Goal: Task Accomplishment & Management: Use online tool/utility

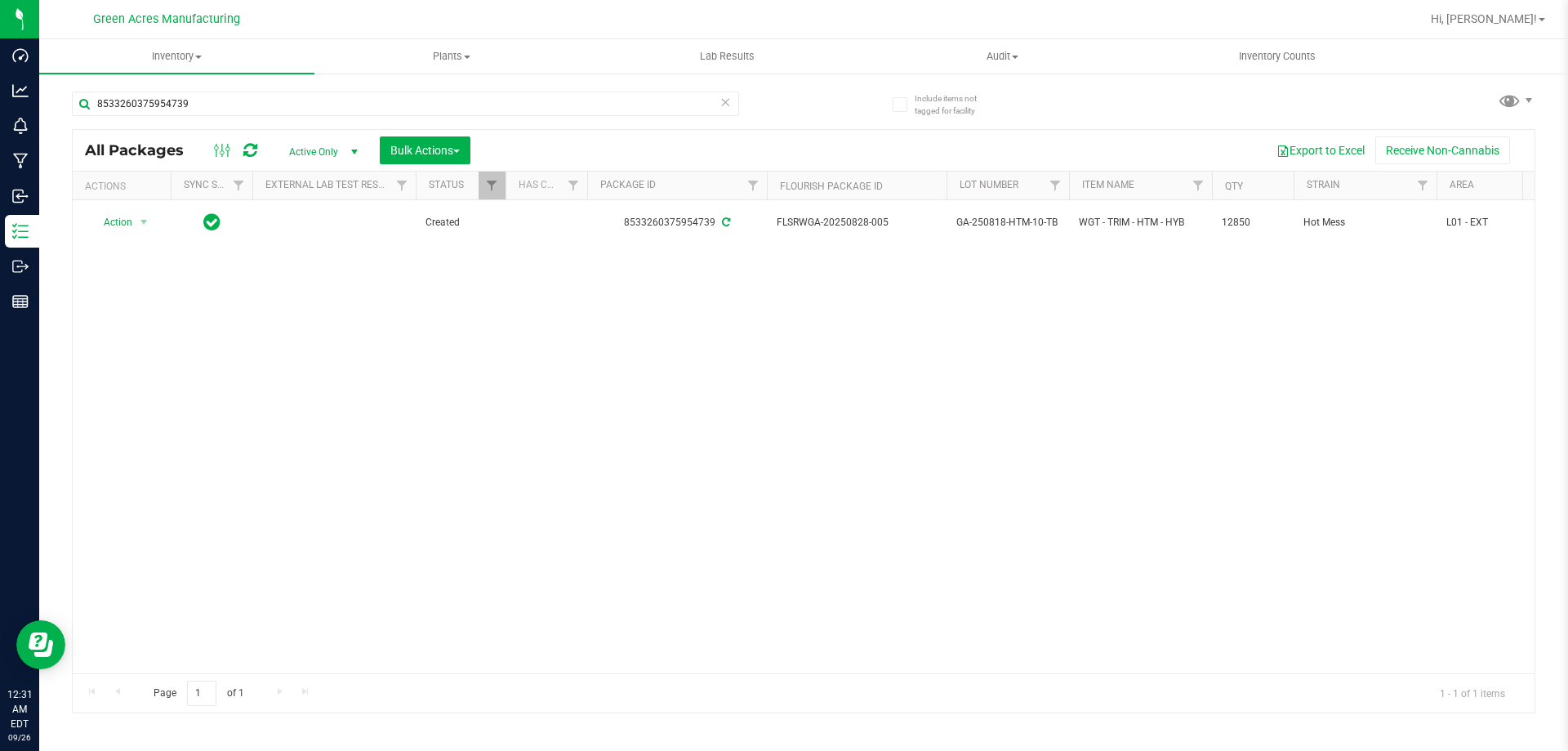
click at [933, 448] on div "Action Action Adjust qty Create package Edit attributes Global inventory Locate…" at bounding box center [803, 437] width 1462 height 473
click at [464, 106] on input "8533260375954739" at bounding box center [405, 104] width 667 height 25
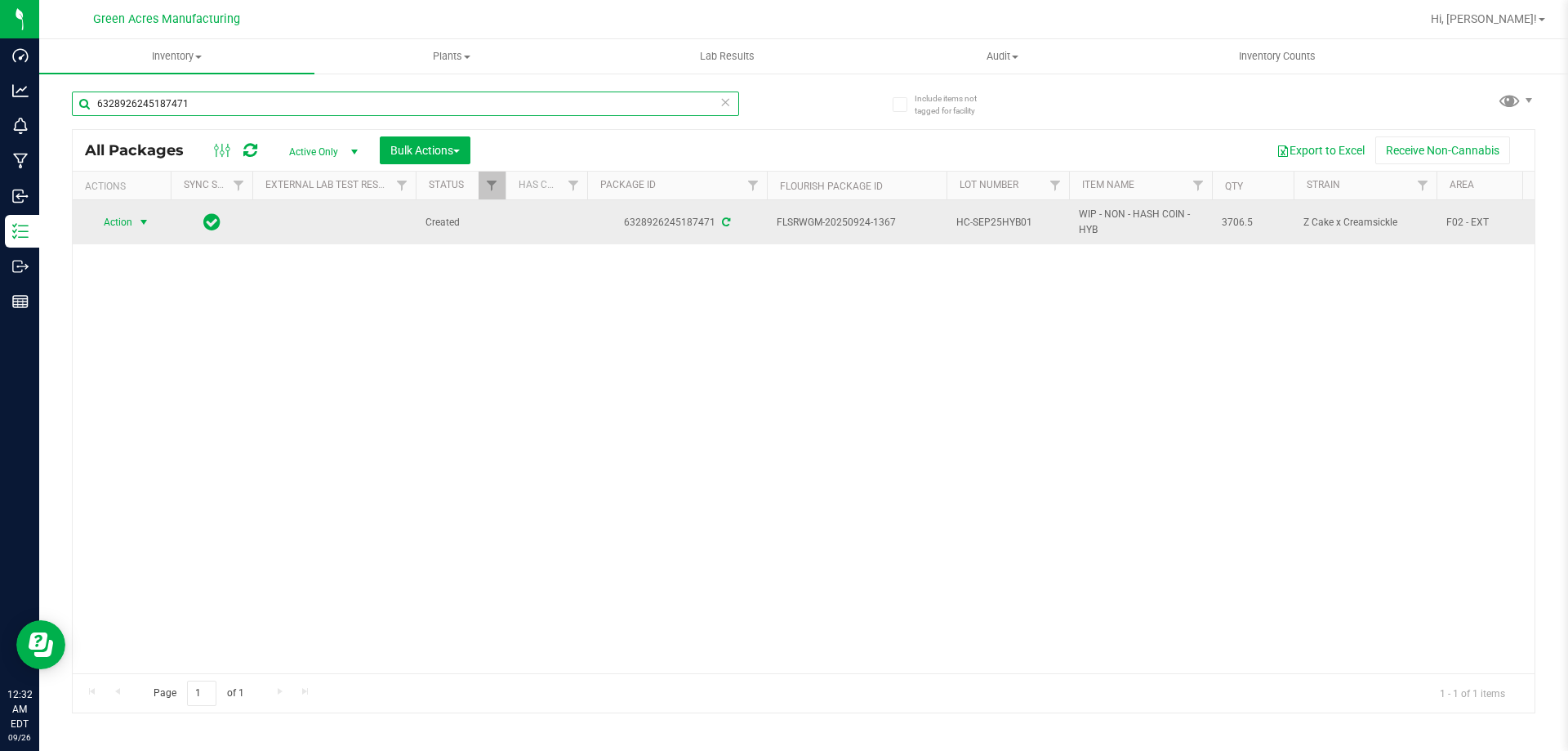
type input "6328926245187471"
click at [138, 219] on span "select" at bounding box center [144, 222] width 13 height 13
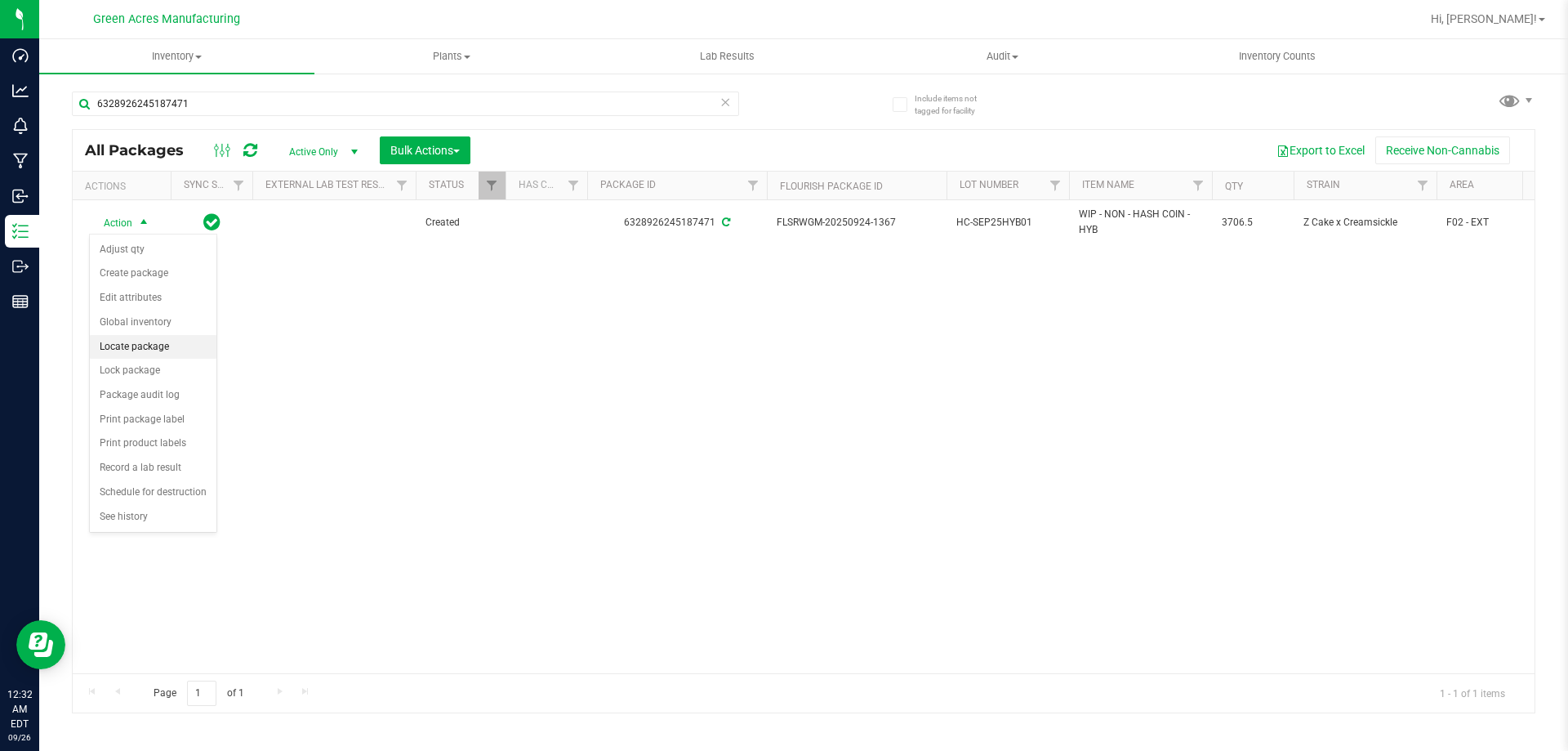
click at [139, 352] on li "Locate package" at bounding box center [153, 347] width 127 height 25
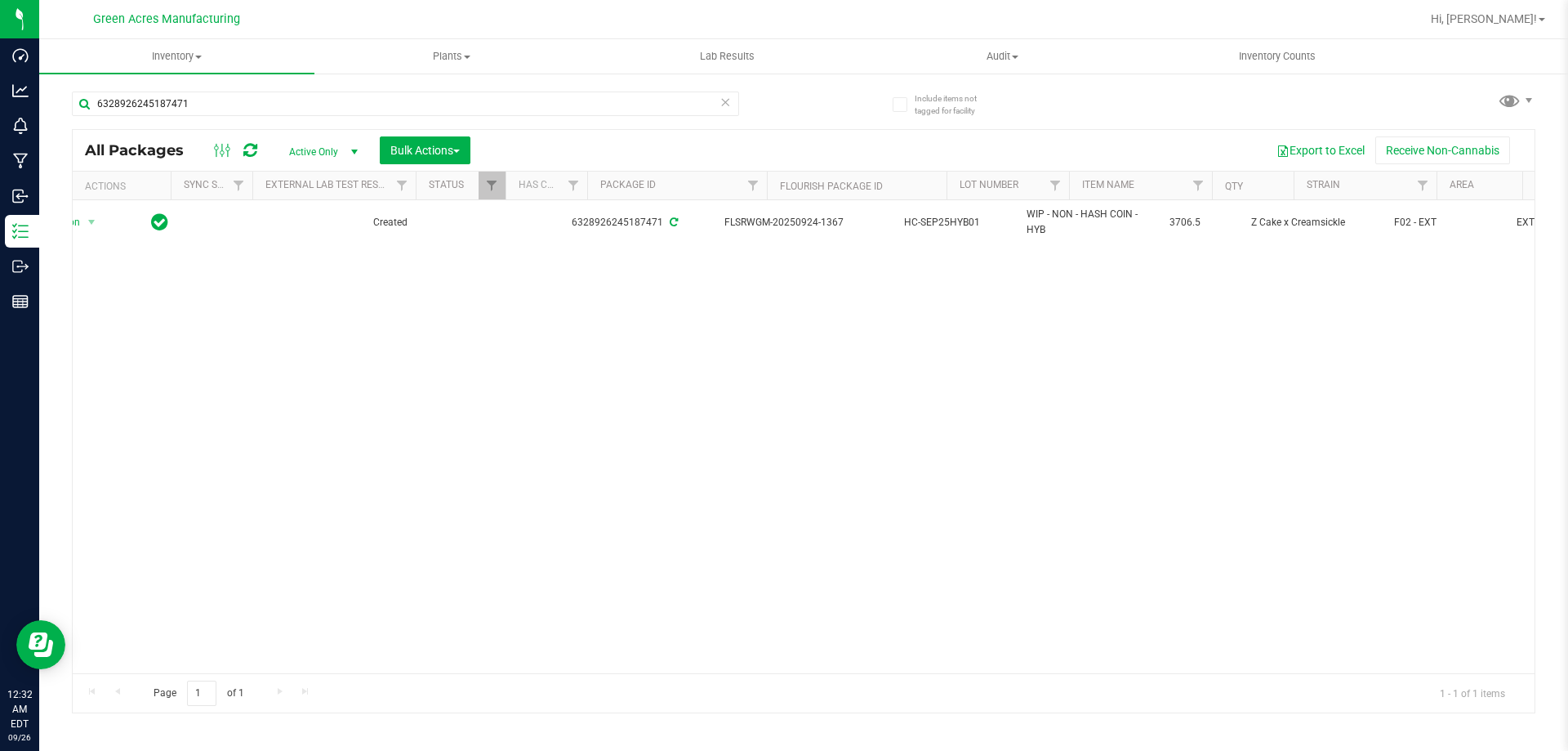
scroll to position [0, 52]
click at [723, 103] on icon at bounding box center [725, 102] width 12 height 20
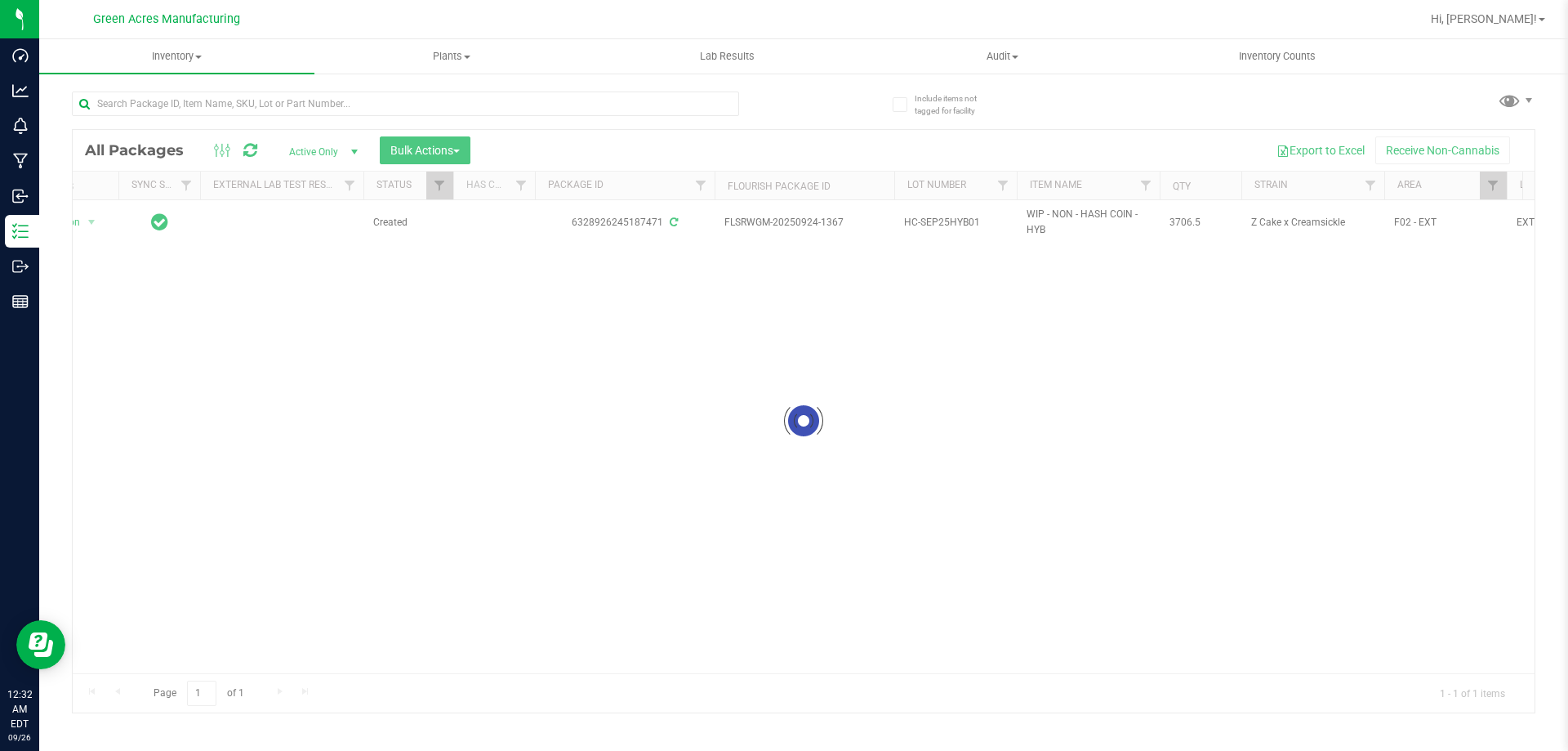
click at [1484, 195] on div at bounding box center [803, 421] width 1462 height 583
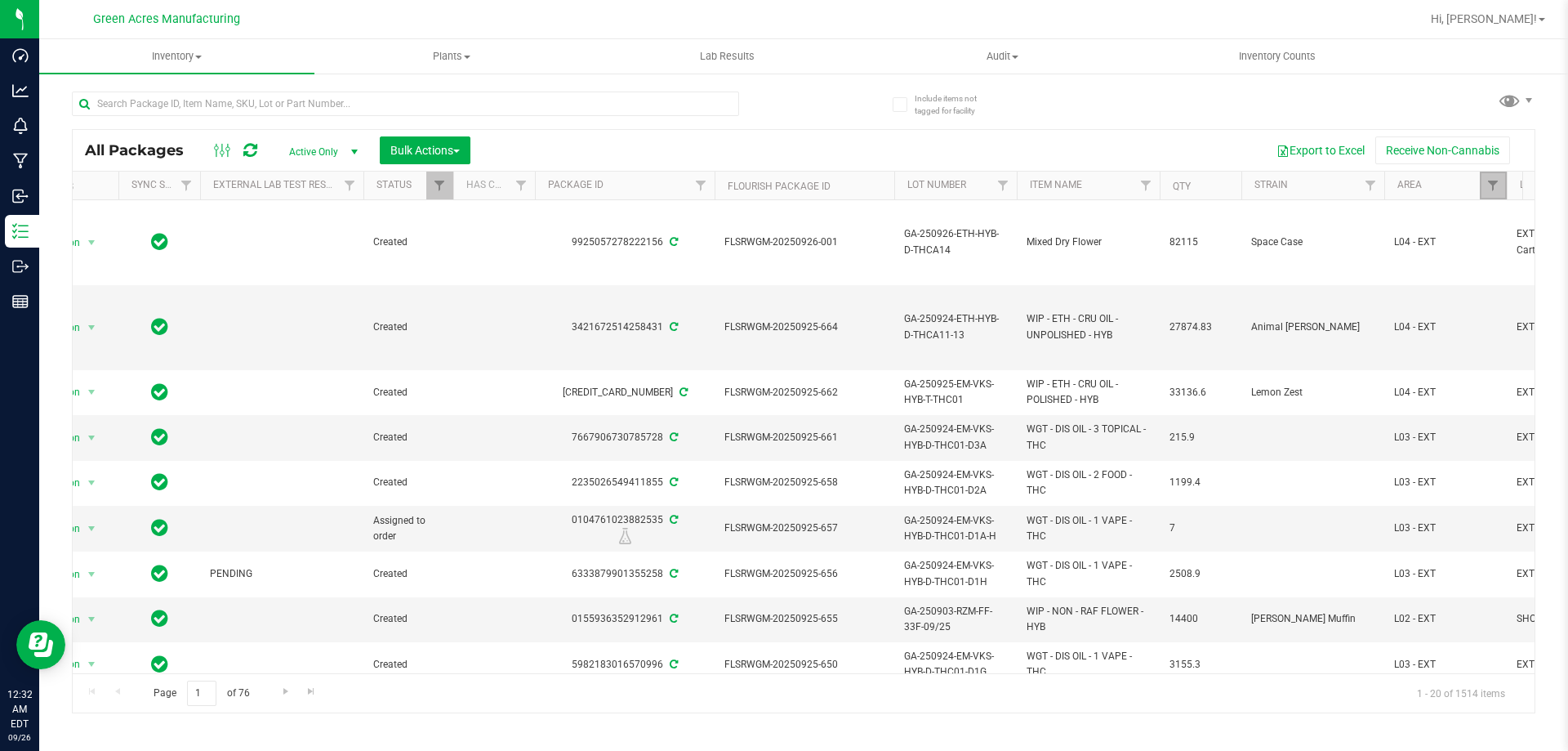
click at [1486, 185] on link "Filter" at bounding box center [1493, 186] width 27 height 28
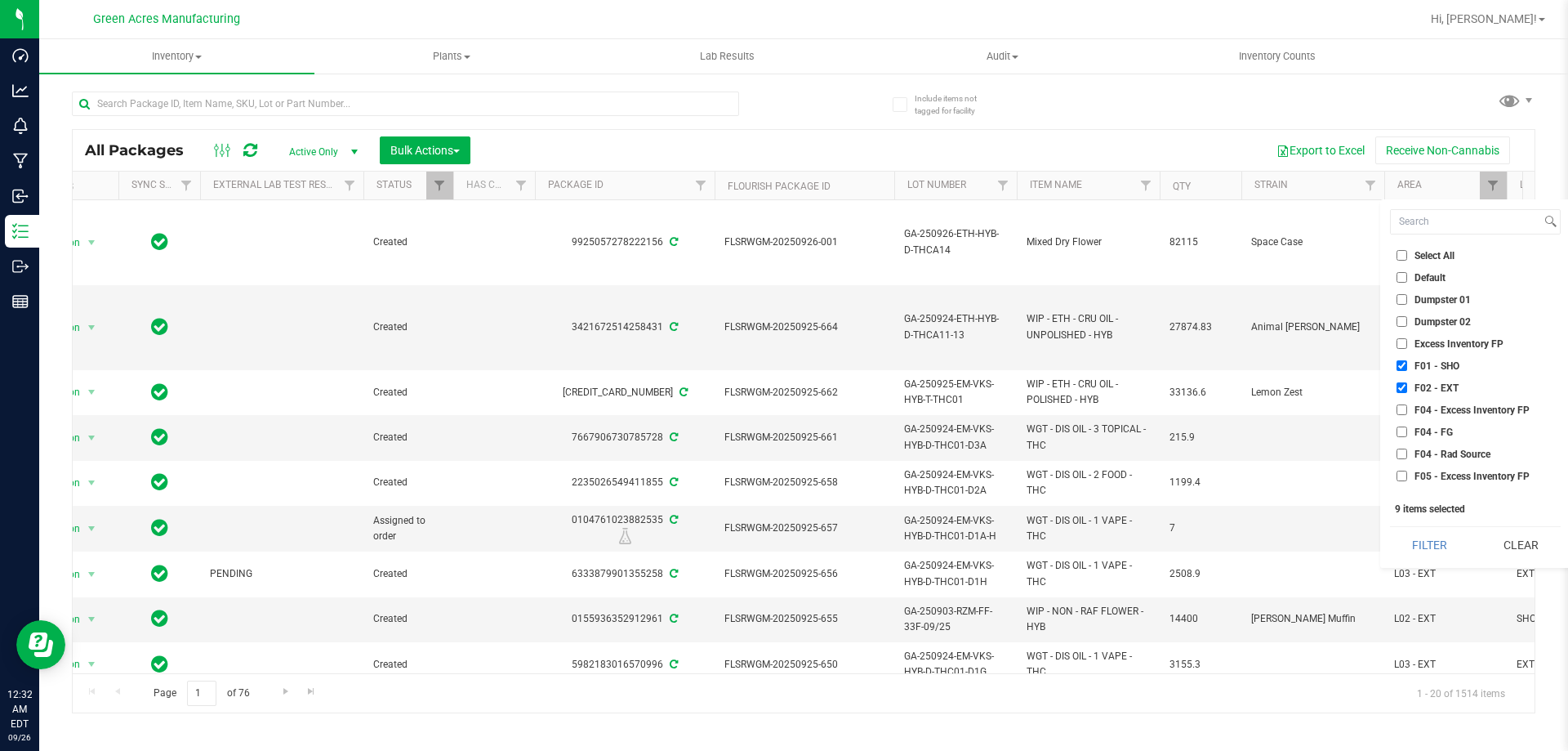
click at [1403, 367] on input "F01 - SHO" at bounding box center [1401, 366] width 11 height 11
checkbox input "false"
click at [1401, 381] on input "H01" at bounding box center [1401, 379] width 11 height 11
checkbox input "false"
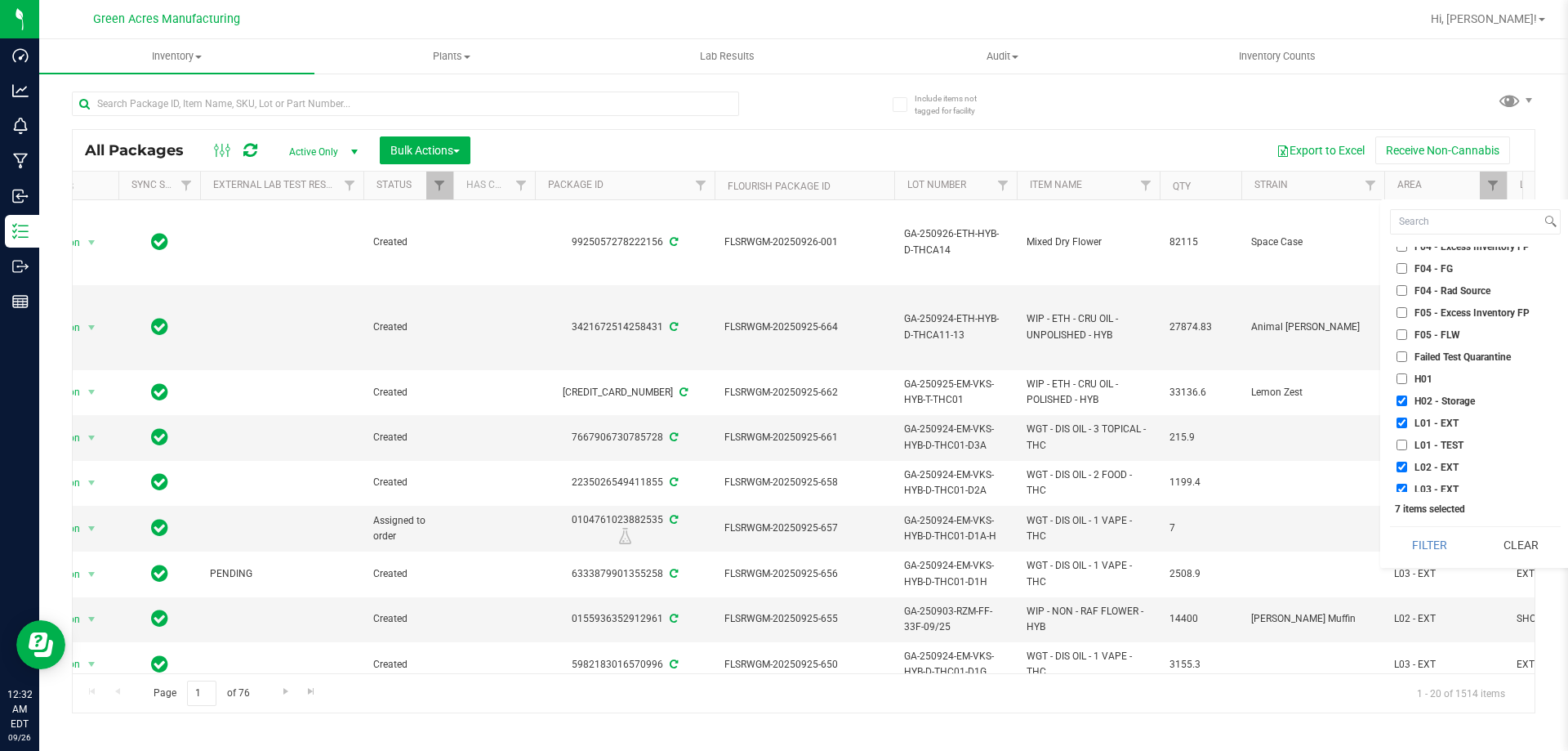
click at [1400, 470] on input "L02 - EXT" at bounding box center [1401, 467] width 11 height 11
checkbox input "false"
click at [1406, 367] on input "F01 - SHO" at bounding box center [1401, 366] width 11 height 11
checkbox input "true"
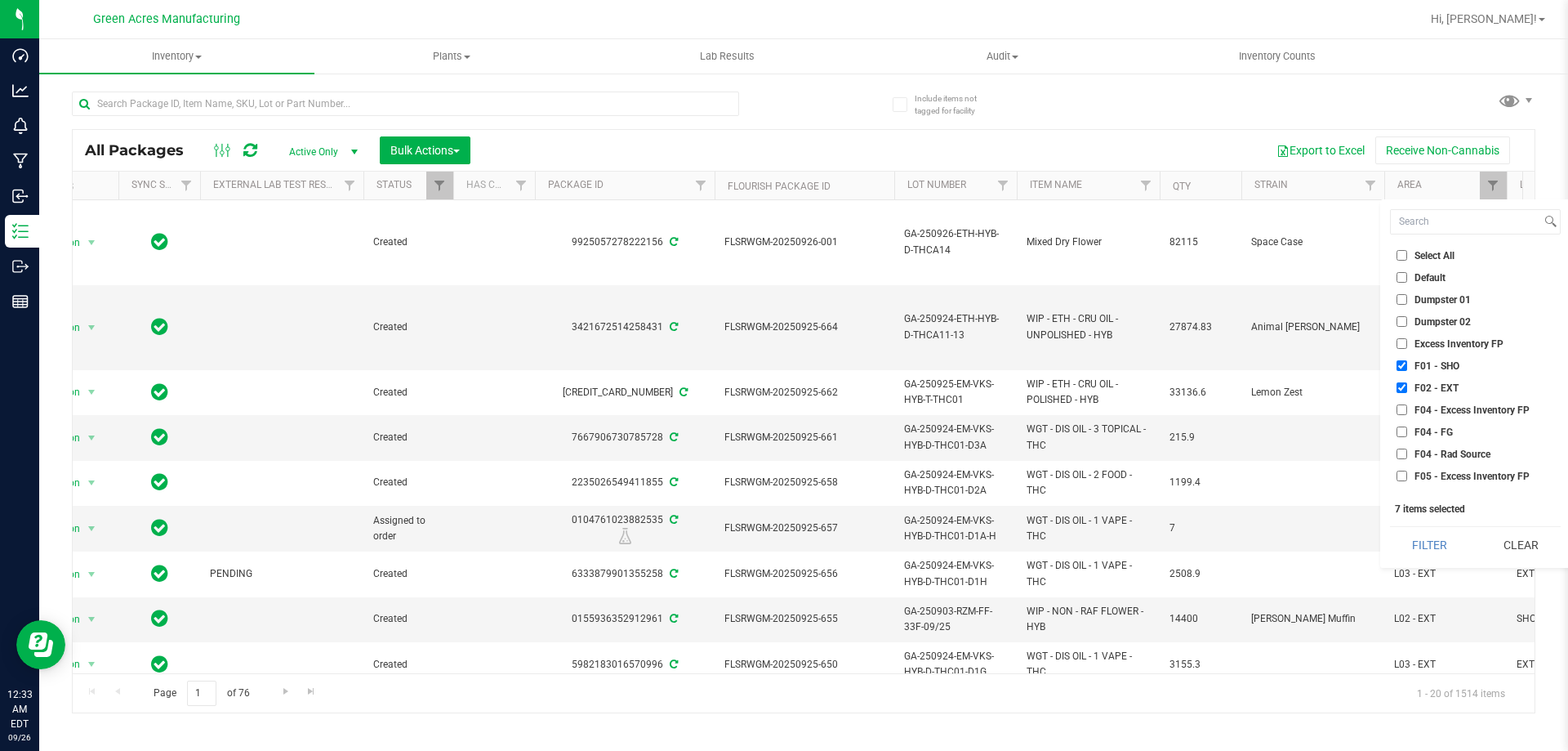
scroll to position [82, 0]
click at [1396, 461] on input "H01" at bounding box center [1401, 461] width 11 height 11
checkbox input "true"
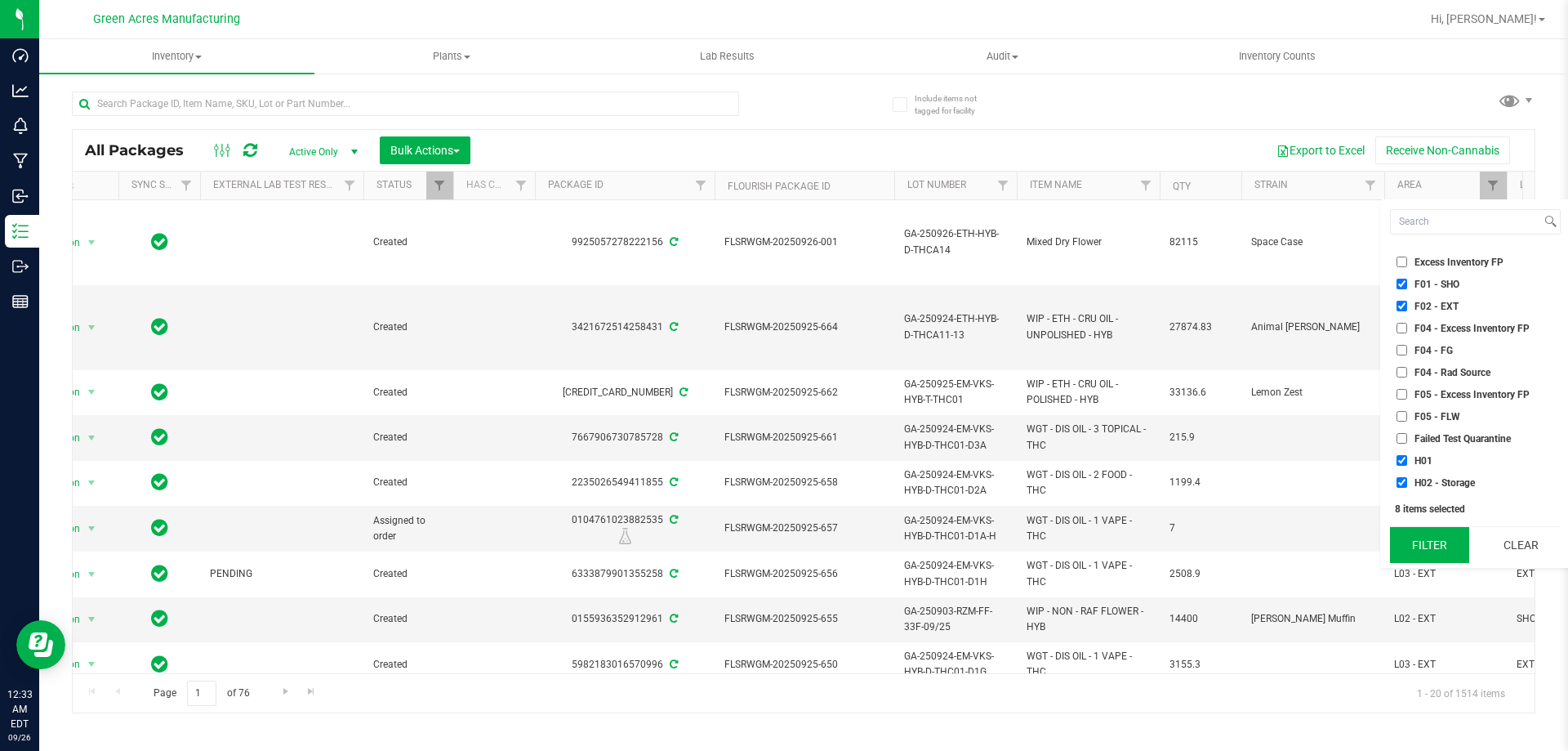
click at [1434, 537] on button "Filter" at bounding box center [1430, 546] width 79 height 36
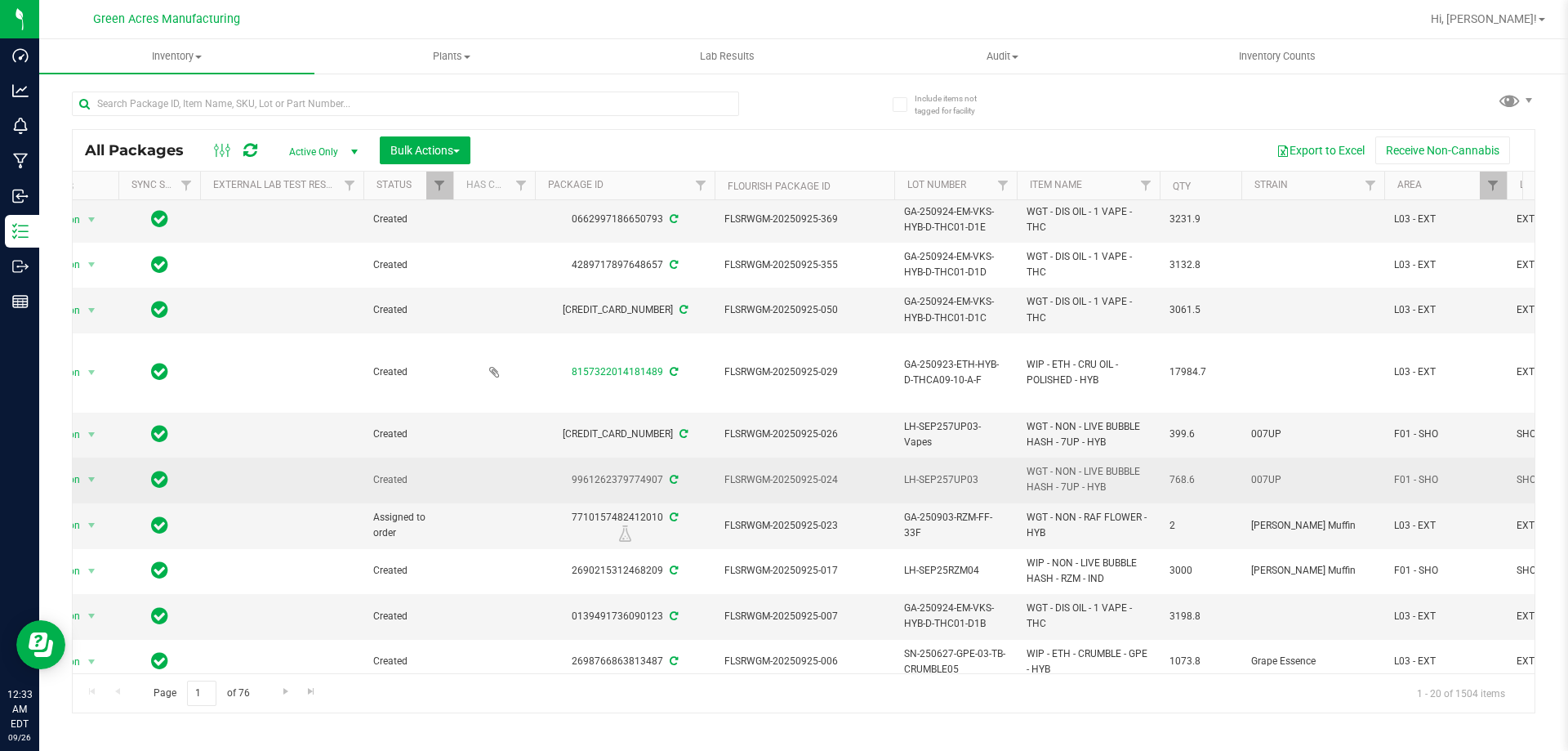
scroll to position [558, 52]
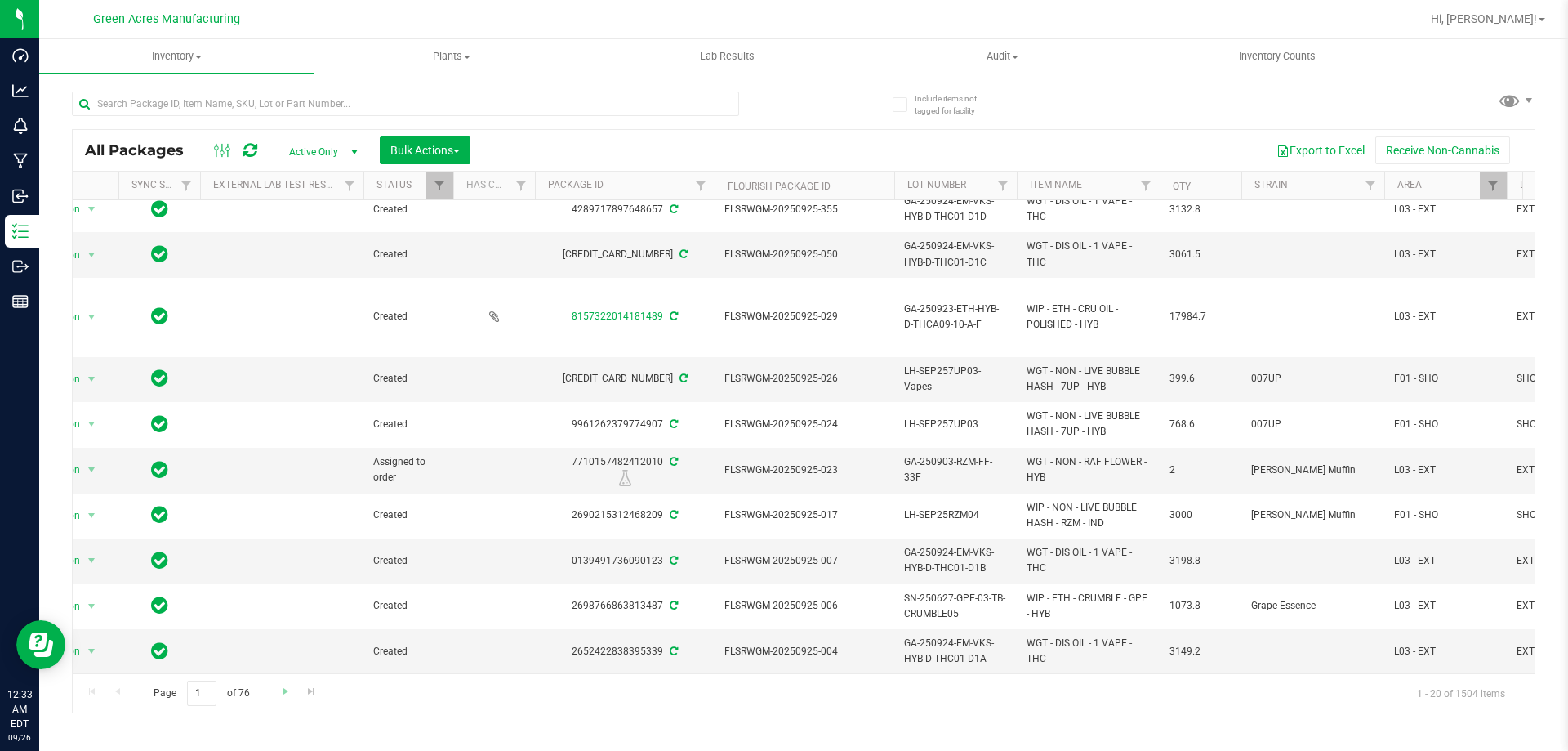
drag, startPoint x: 271, startPoint y: 698, endPoint x: 284, endPoint y: 699, distance: 13.0
click at [279, 699] on div "Page 1 of 76 1 - 20 of 1504 items" at bounding box center [803, 693] width 1462 height 40
click at [287, 697] on span "Go to the next page" at bounding box center [286, 692] width 13 height 13
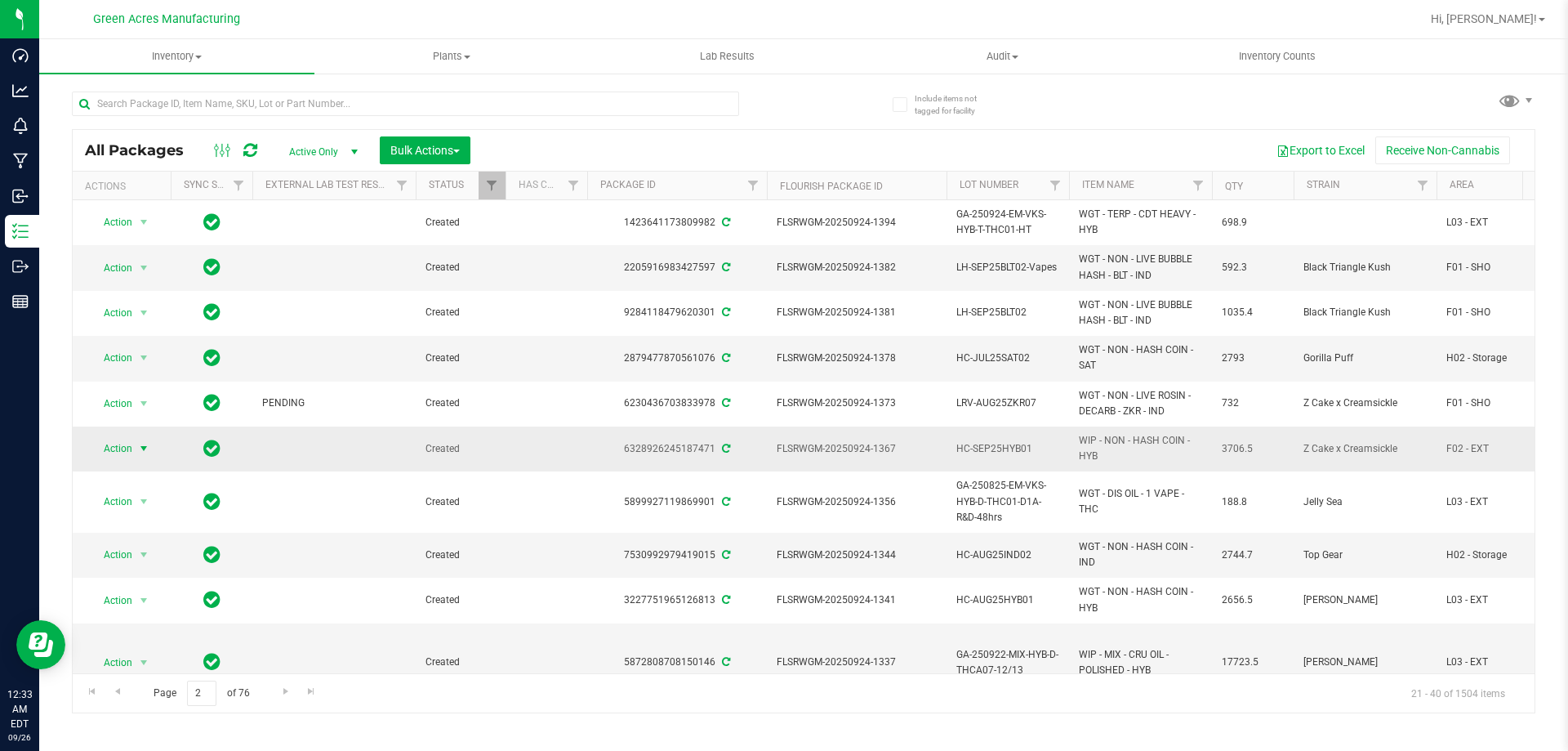
click at [148, 446] on span "select" at bounding box center [144, 449] width 13 height 13
click at [143, 449] on span "select" at bounding box center [144, 449] width 13 height 13
click at [127, 451] on span "Action" at bounding box center [111, 449] width 44 height 23
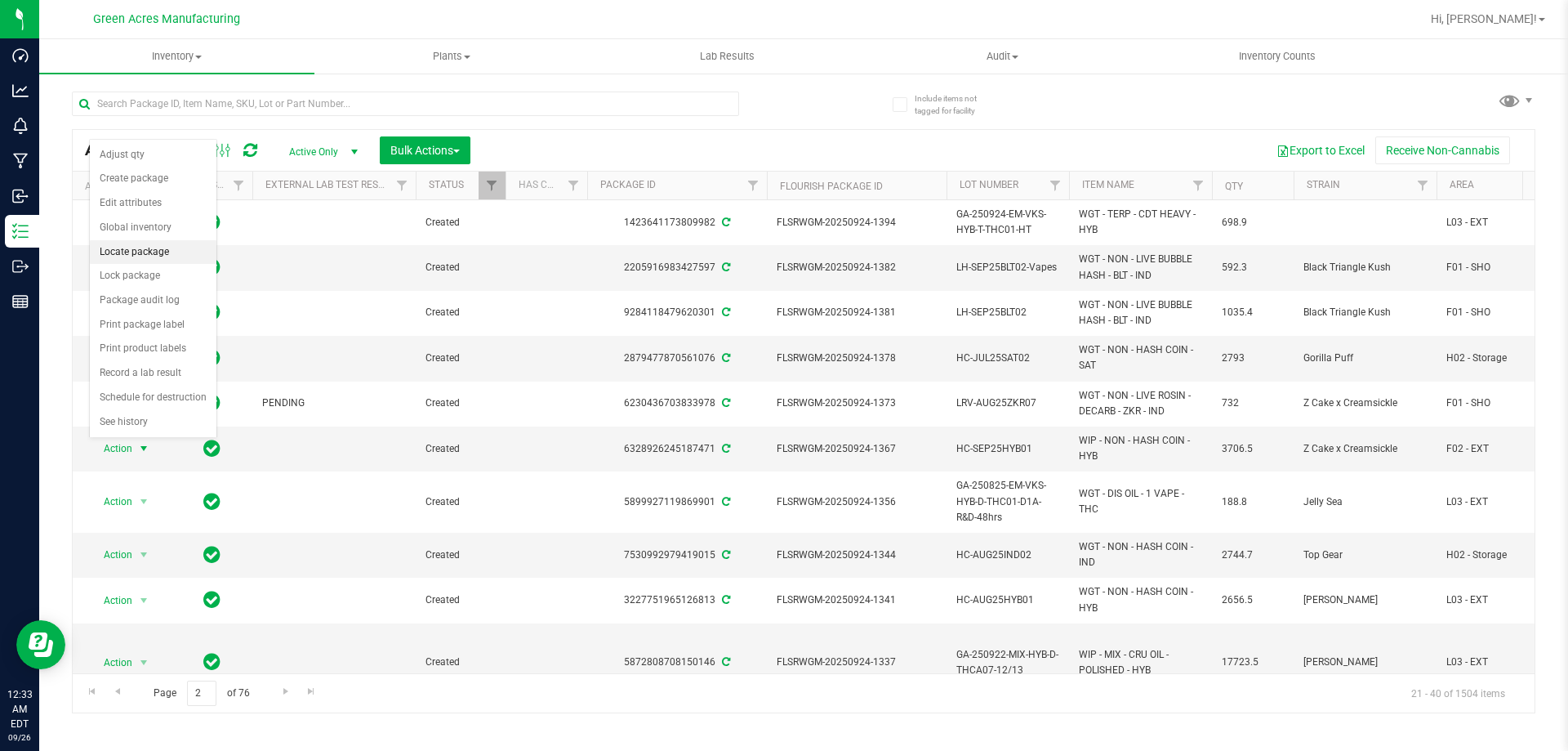
click at [141, 250] on li "Locate package" at bounding box center [153, 253] width 127 height 25
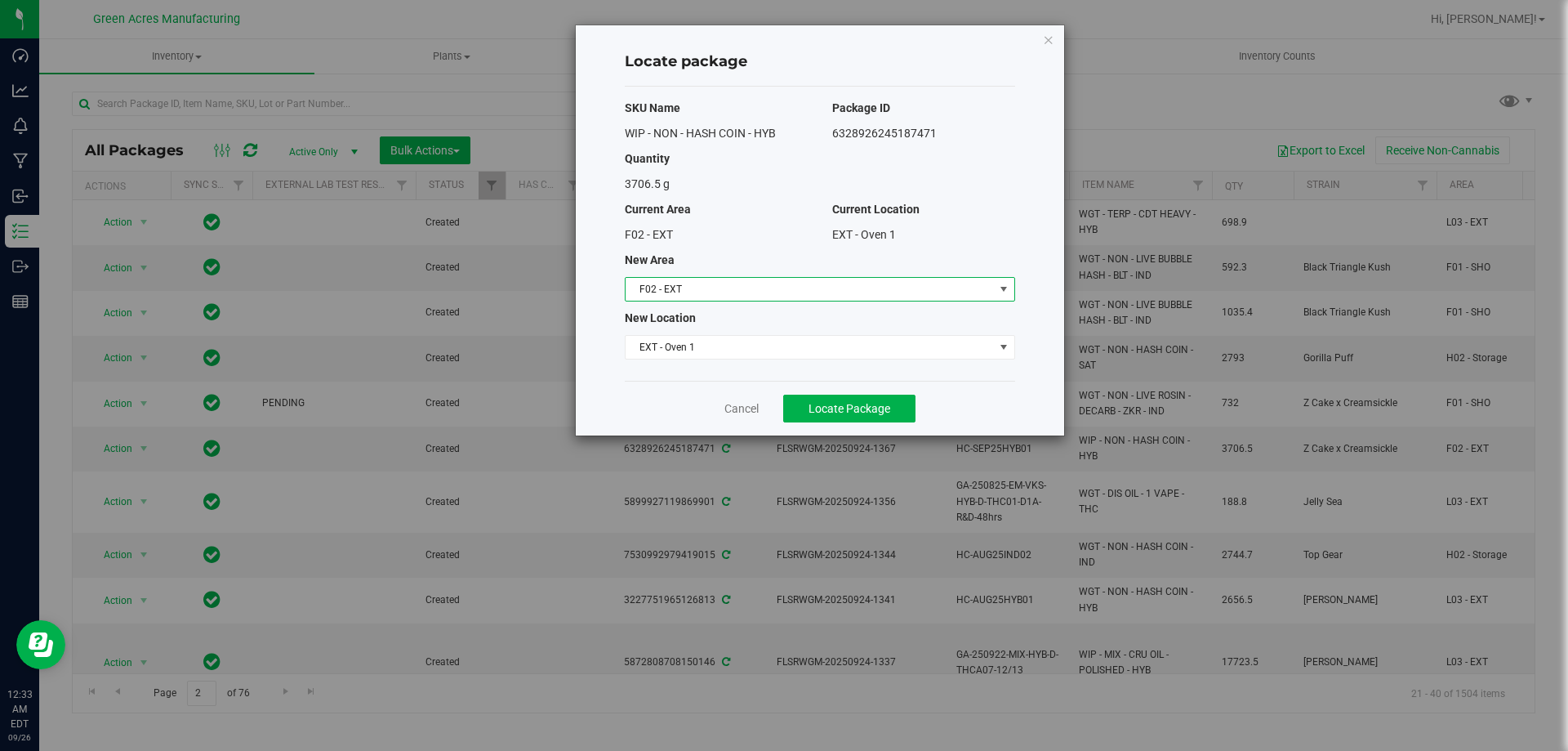
click at [826, 294] on span "F02 - EXT" at bounding box center [810, 290] width 369 height 23
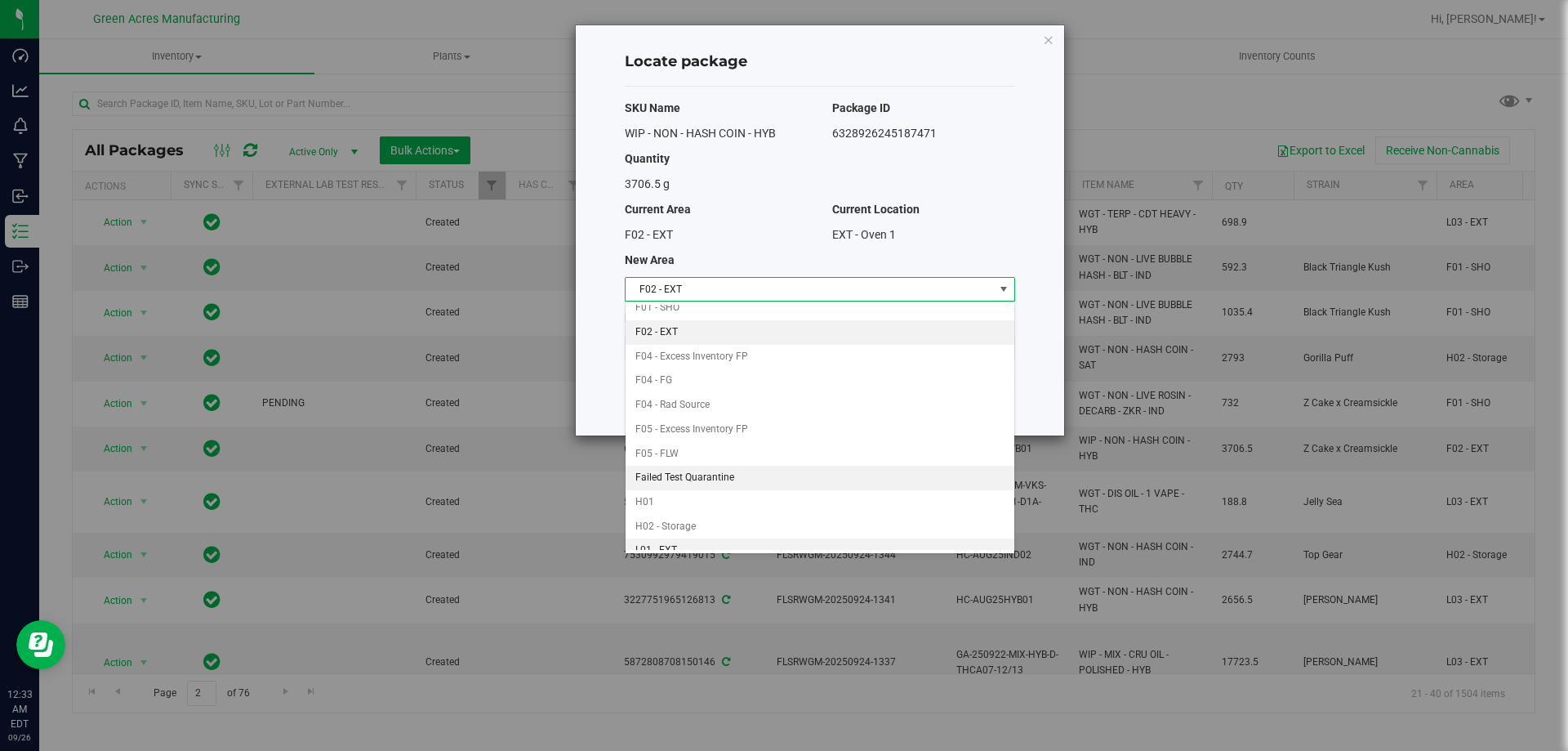
scroll to position [163, 0]
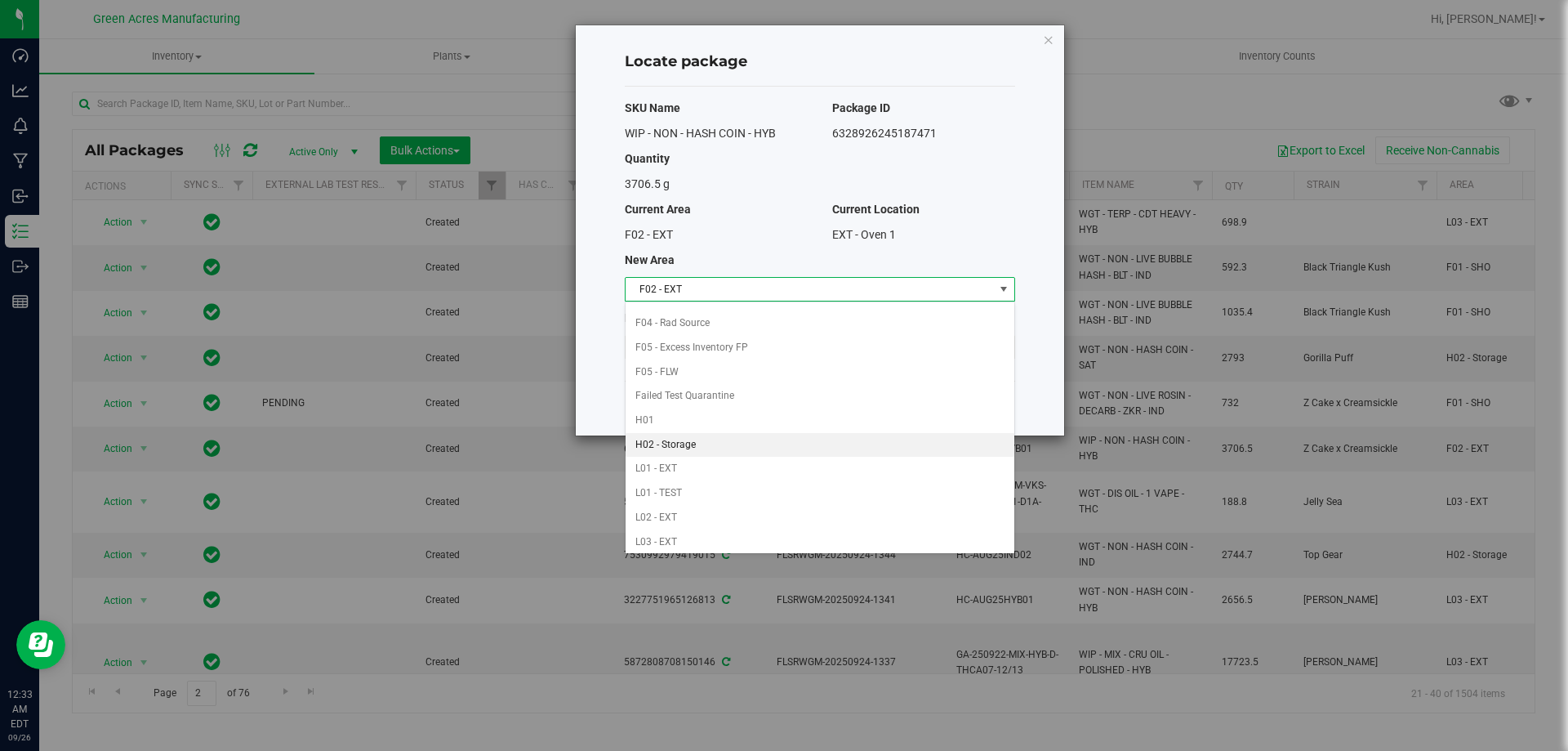
click at [666, 449] on li "H02 - Storage" at bounding box center [820, 446] width 388 height 25
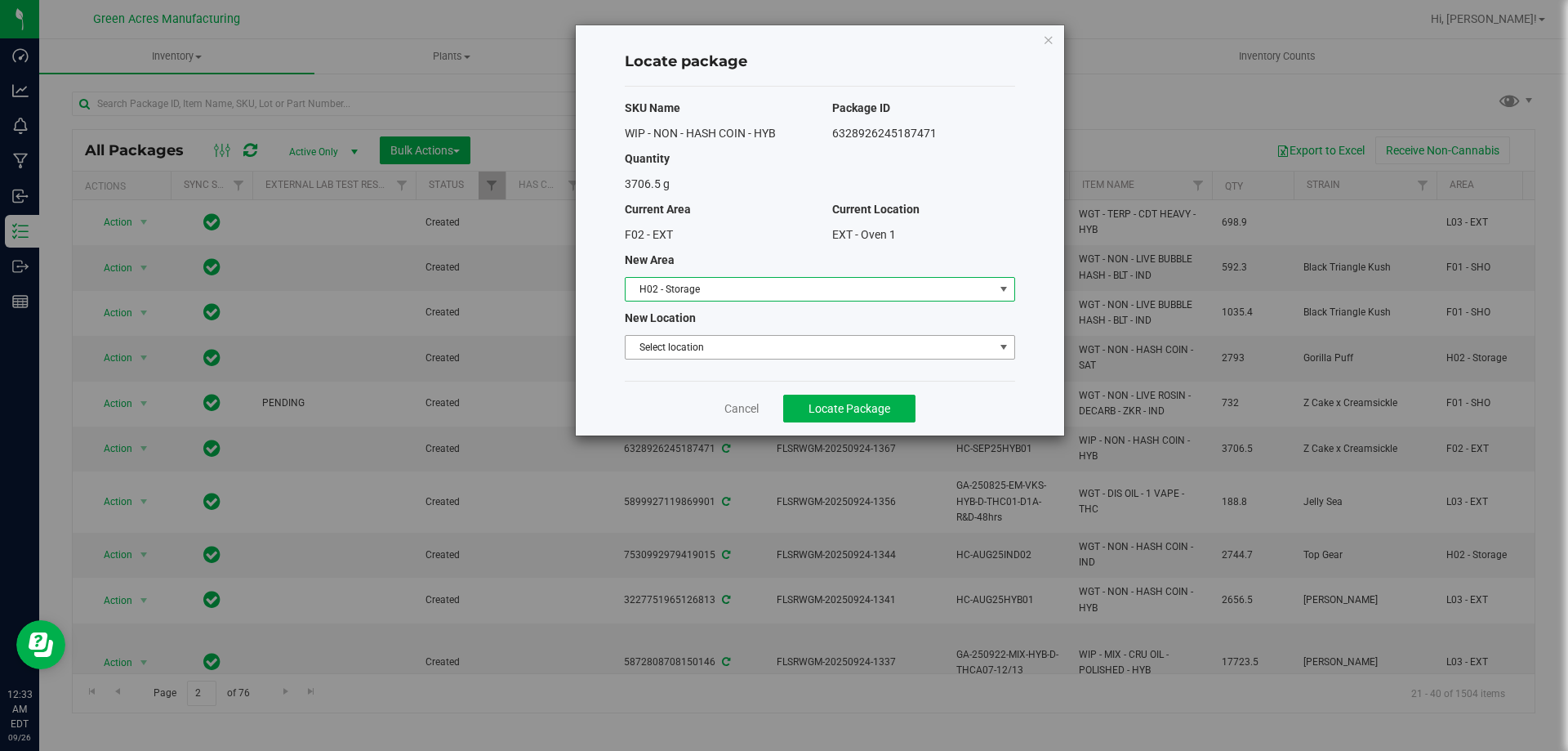
click at [720, 346] on span "Select location" at bounding box center [810, 347] width 369 height 23
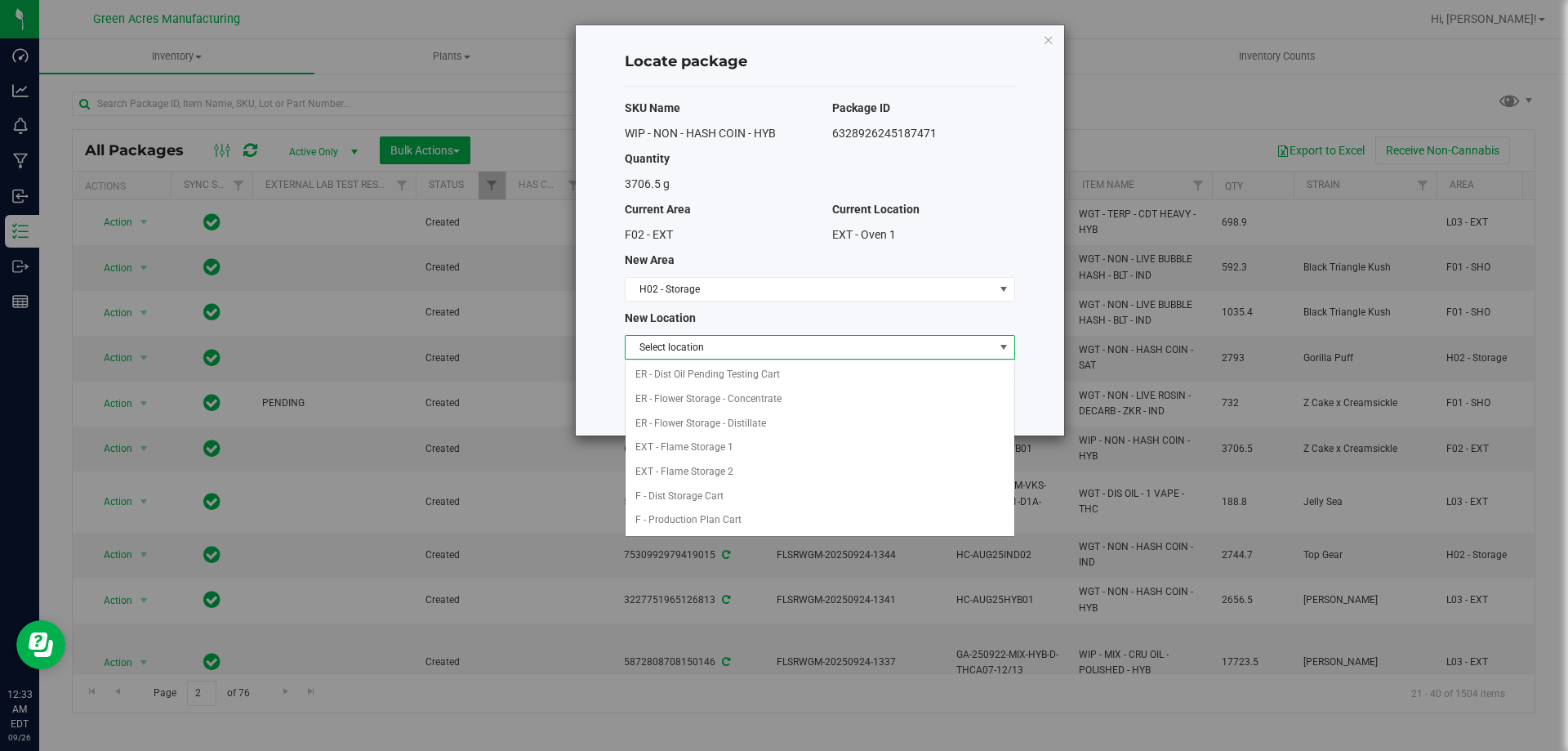
click at [726, 347] on span "Select location" at bounding box center [810, 347] width 369 height 23
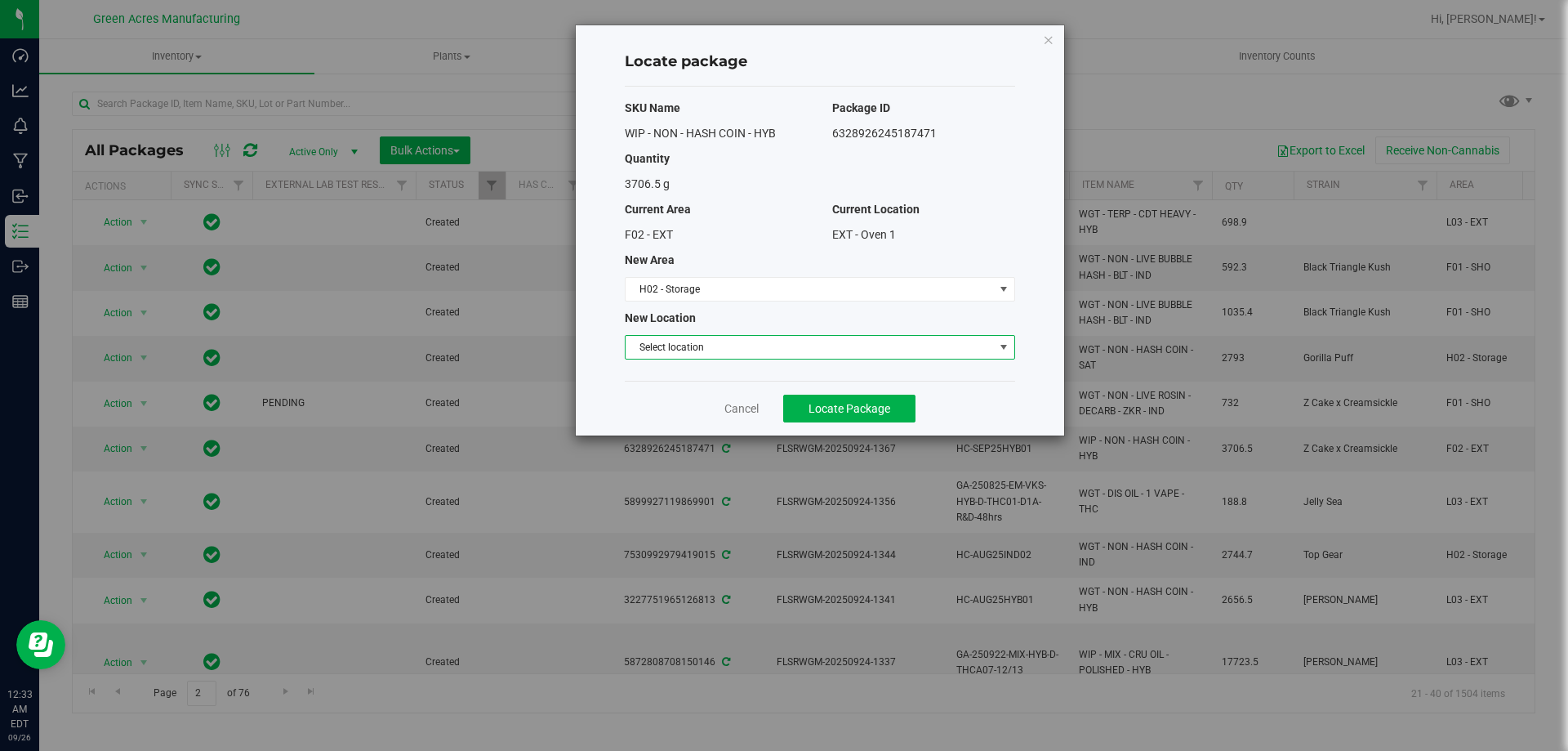
click at [726, 347] on span "Select location" at bounding box center [810, 347] width 369 height 23
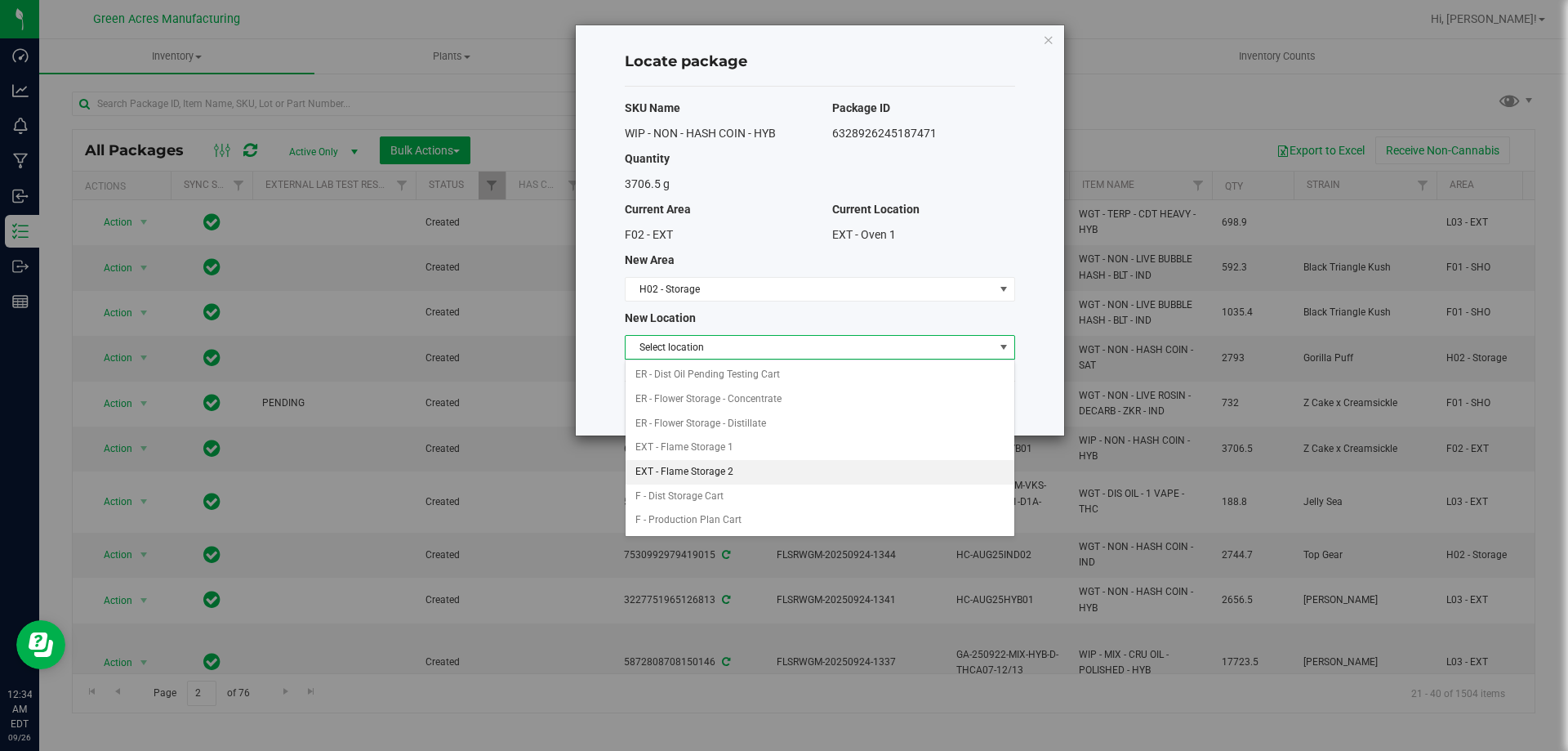
click at [740, 474] on li "EXT - Flame Storage 2" at bounding box center [820, 473] width 388 height 25
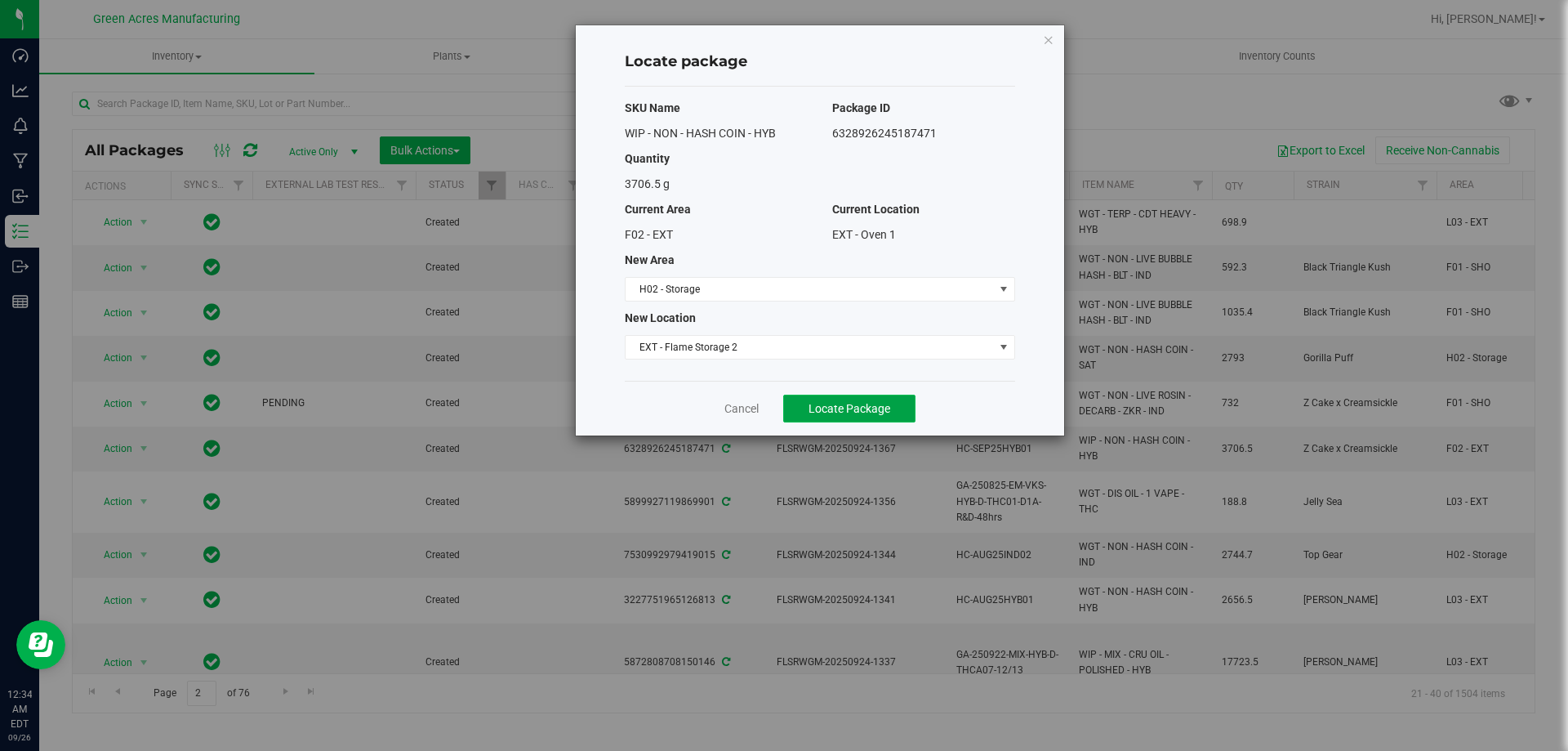
click at [844, 409] on span "Locate Package" at bounding box center [849, 409] width 82 height 13
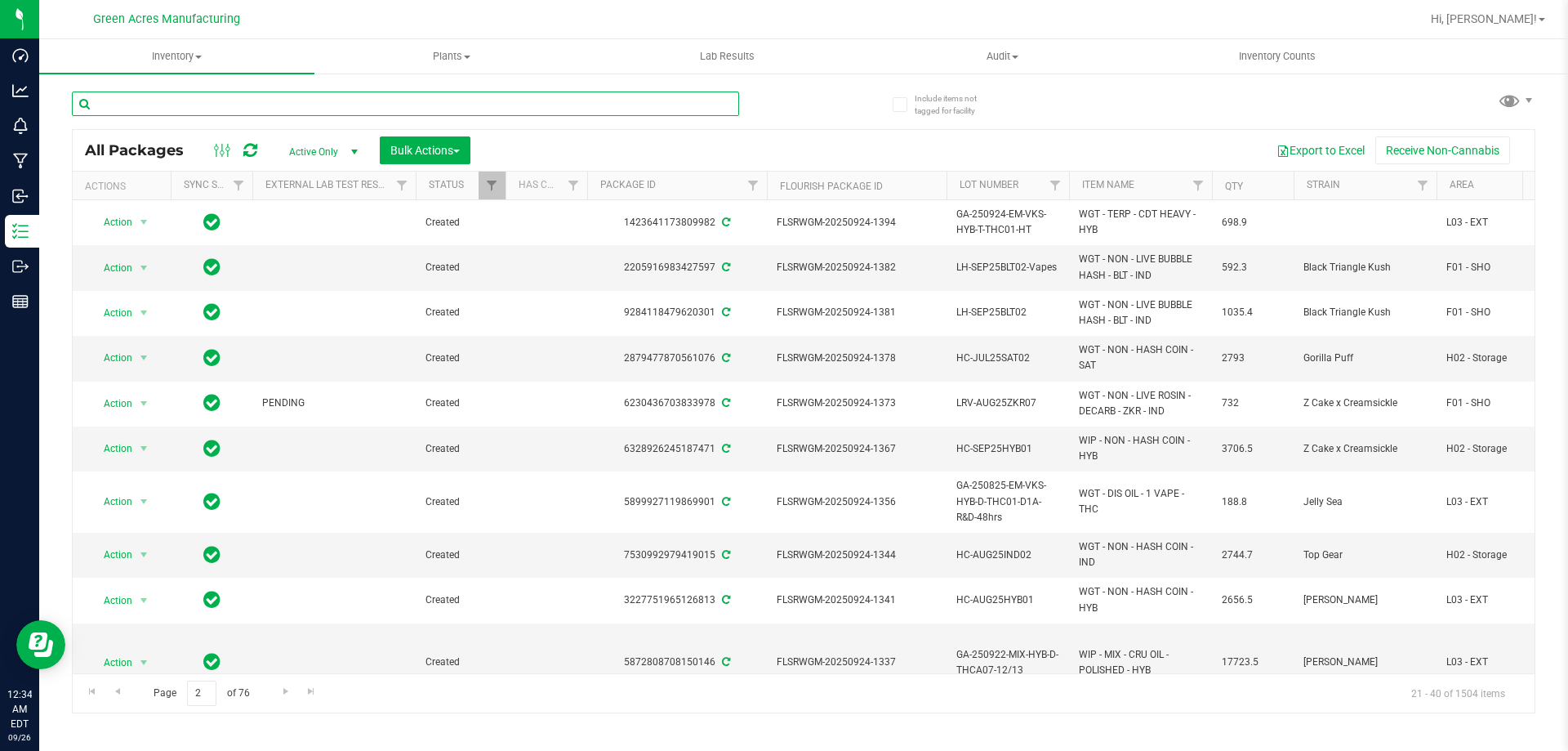
click at [413, 110] on input "text" at bounding box center [405, 104] width 667 height 25
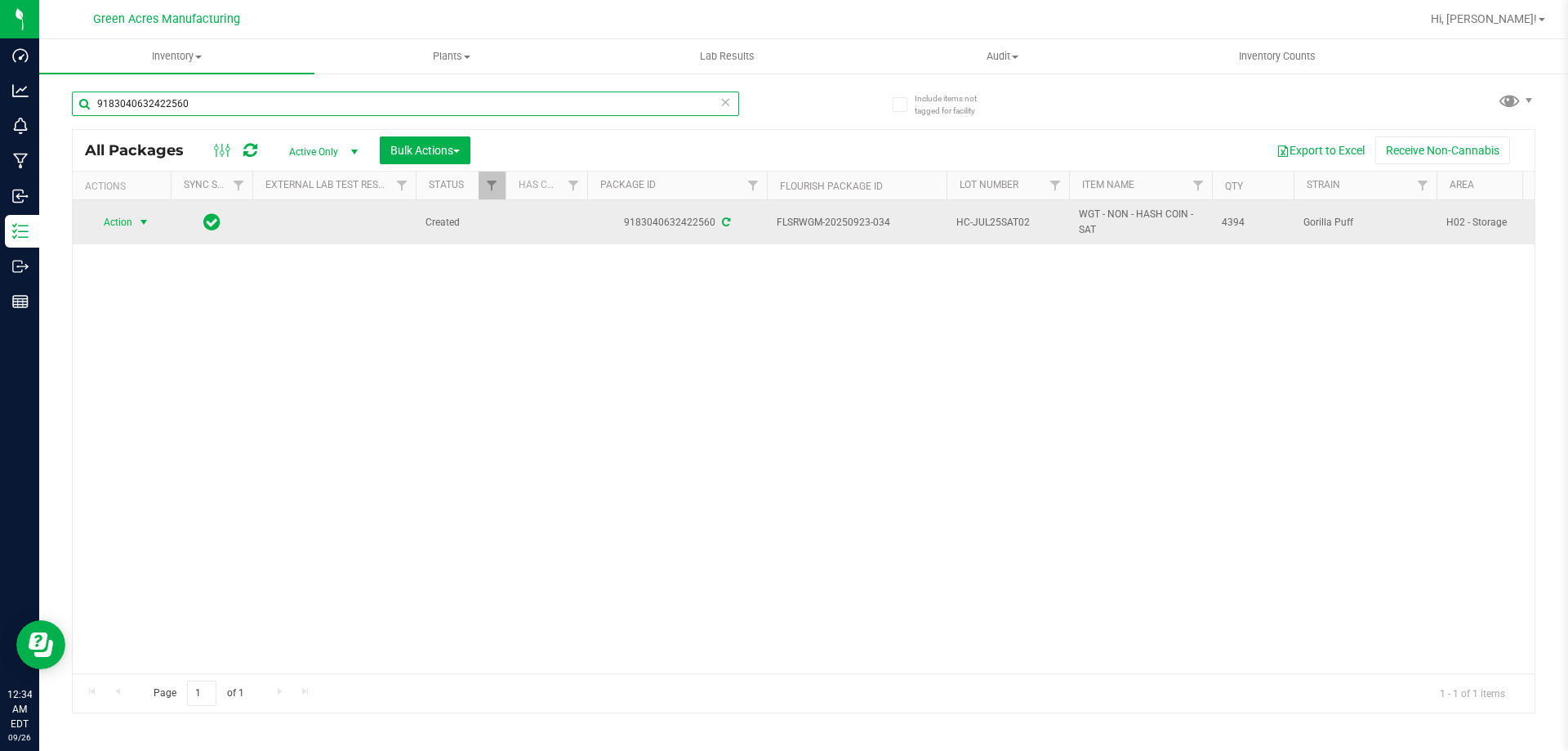
type input "9183040632422560"
click at [134, 225] on span "select" at bounding box center [144, 223] width 21 height 23
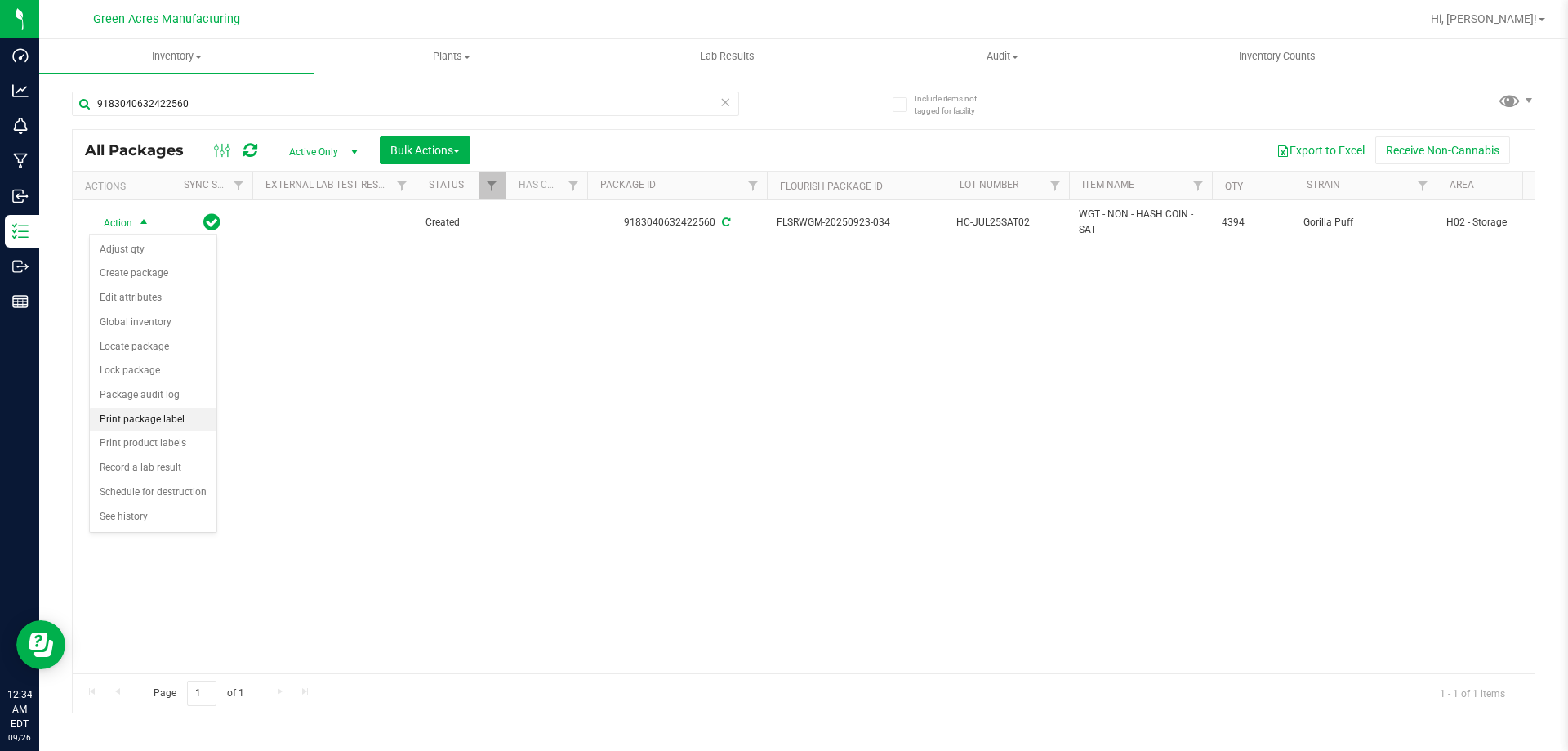
click at [154, 426] on li "Print package label" at bounding box center [153, 420] width 127 height 25
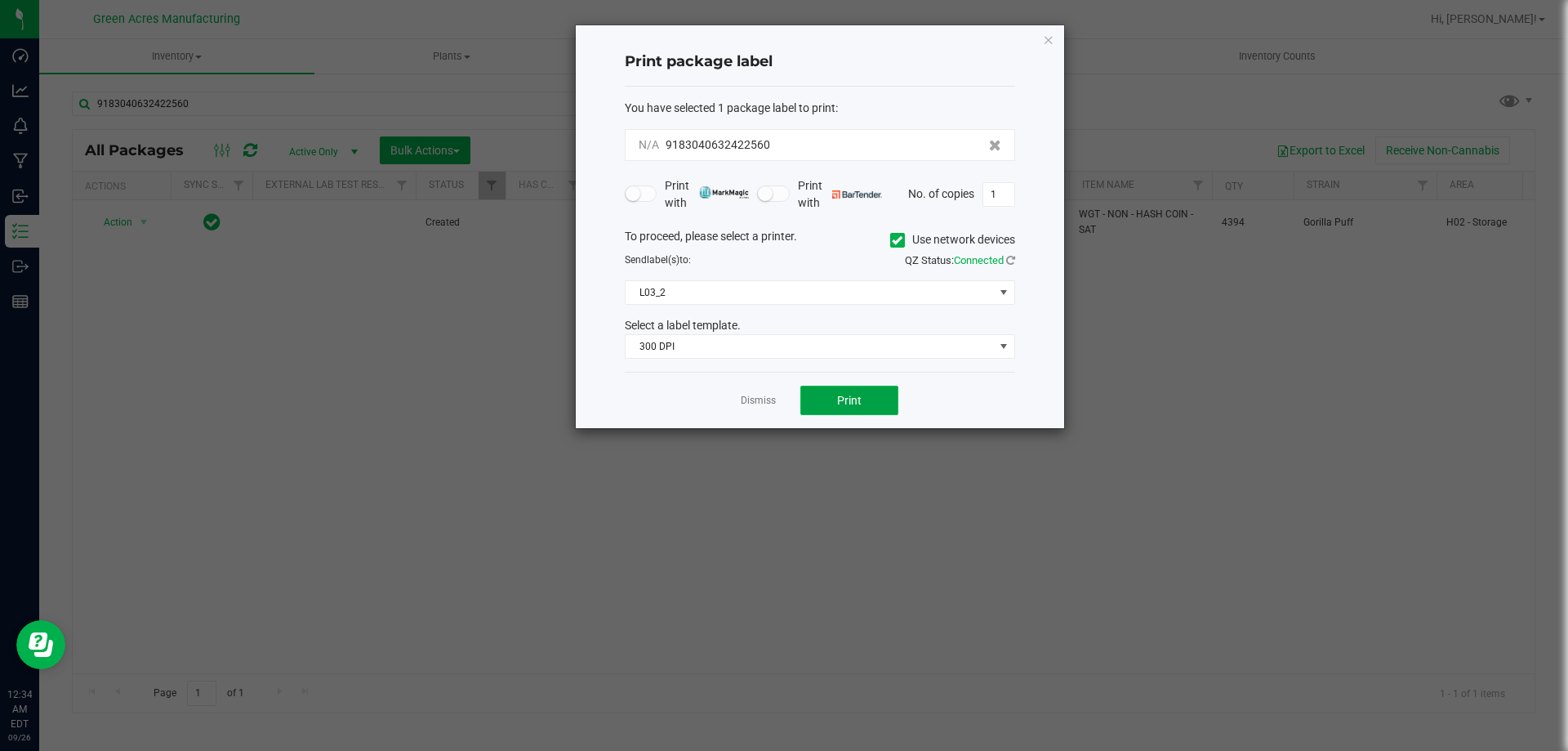
click at [872, 404] on button "Print" at bounding box center [850, 400] width 98 height 30
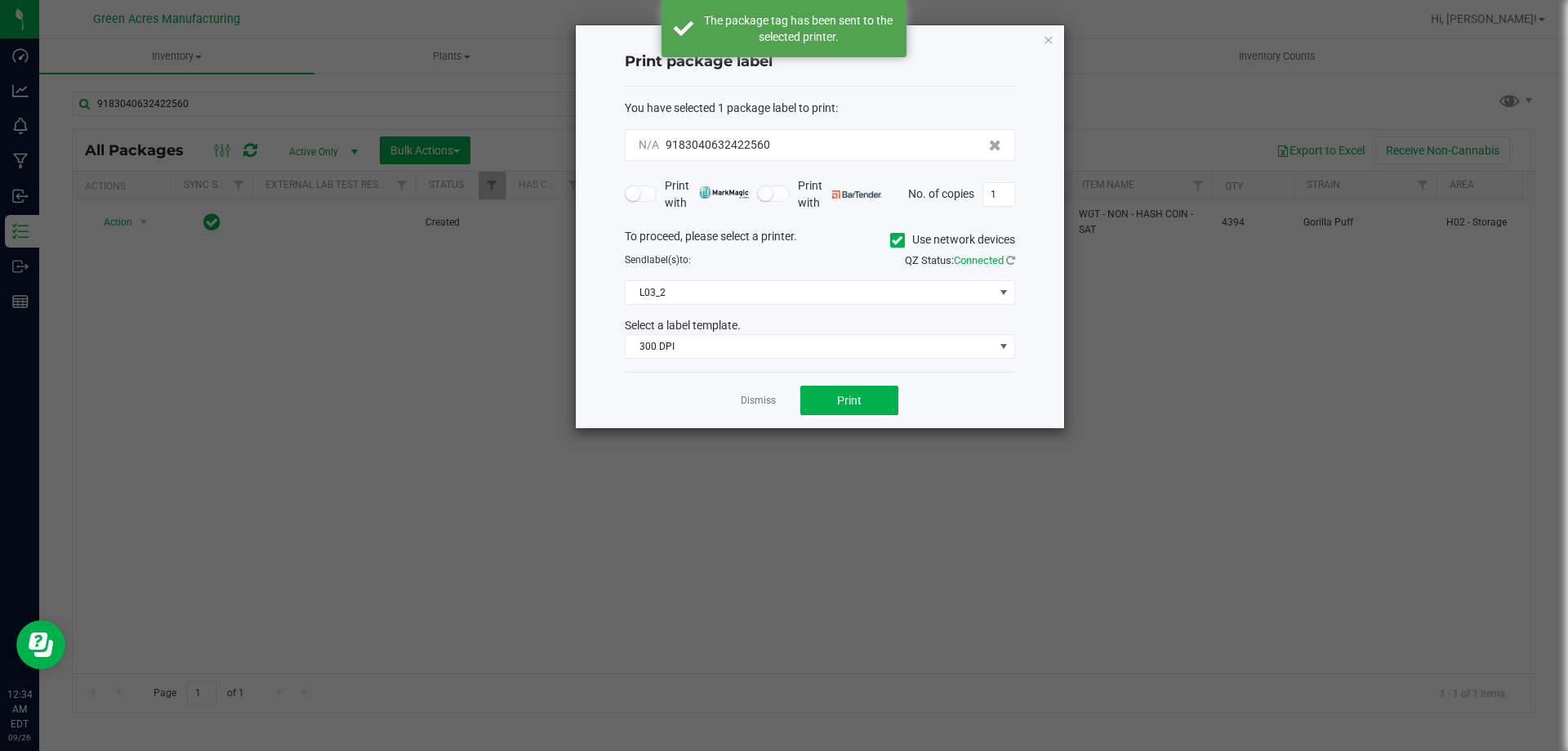
click at [768, 402] on link "Dismiss" at bounding box center [758, 400] width 35 height 14
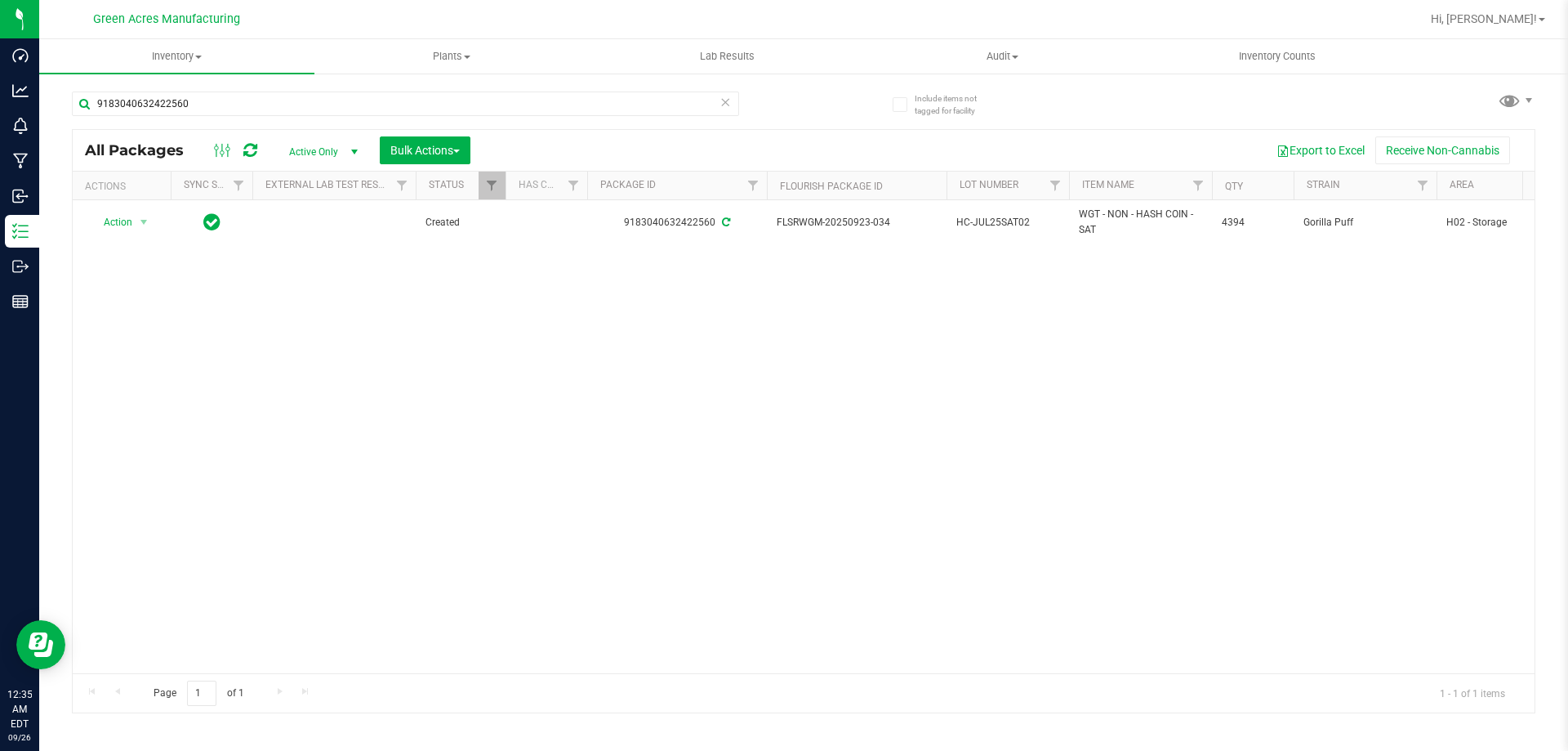
click at [1138, 384] on div "Action Action Adjust qty Create package Edit attributes Global inventory Locate…" at bounding box center [803, 437] width 1462 height 473
